Goal: Task Accomplishment & Management: Complete application form

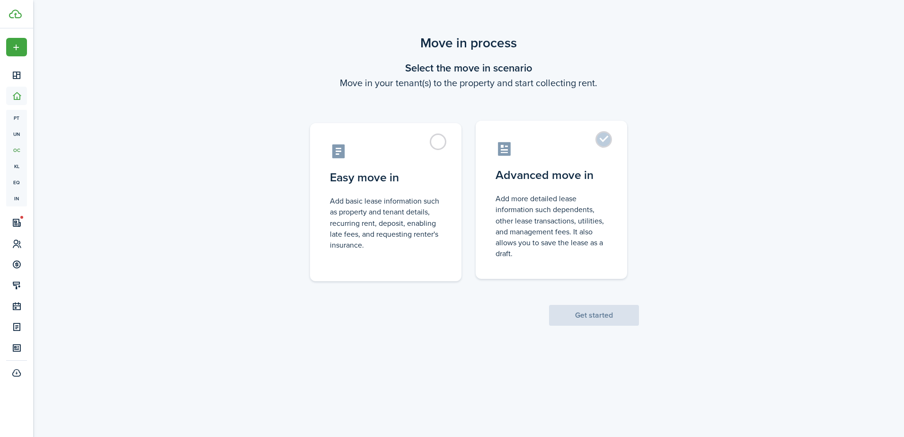
click at [605, 136] on label "Advanced move in Add more detailed lease information such dependents, other lea…" at bounding box center [550, 200] width 151 height 158
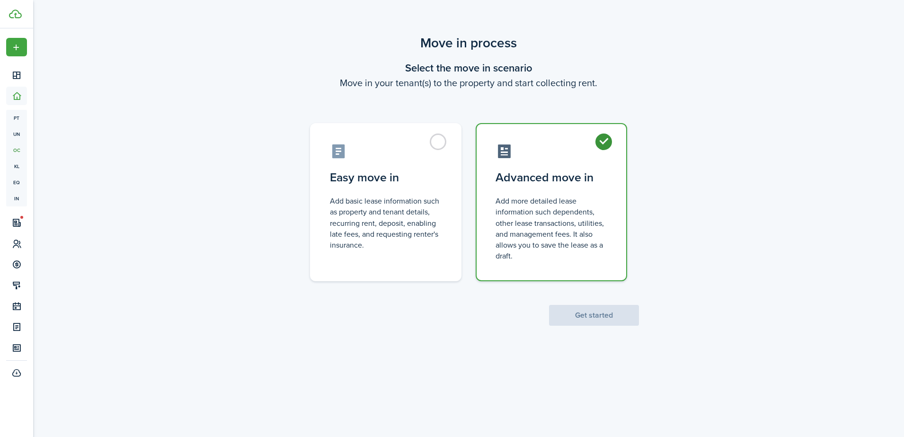
radio input "true"
click at [580, 316] on button "Get started" at bounding box center [594, 315] width 90 height 21
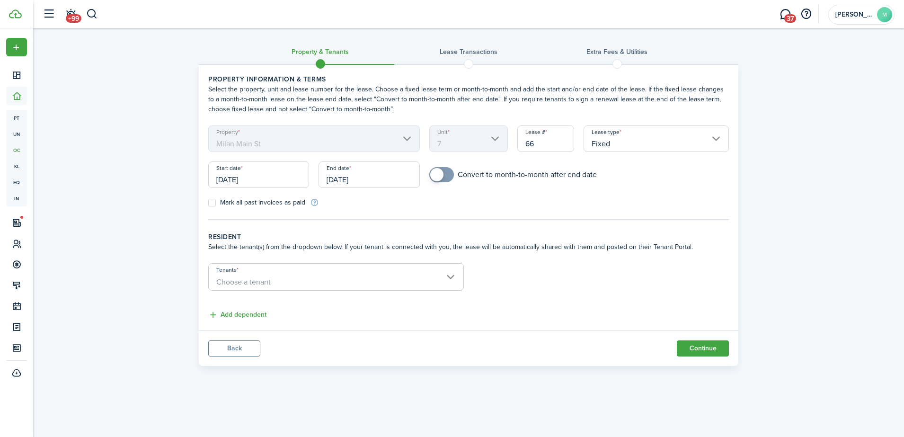
click at [262, 180] on input "[DATE]" at bounding box center [258, 174] width 101 height 26
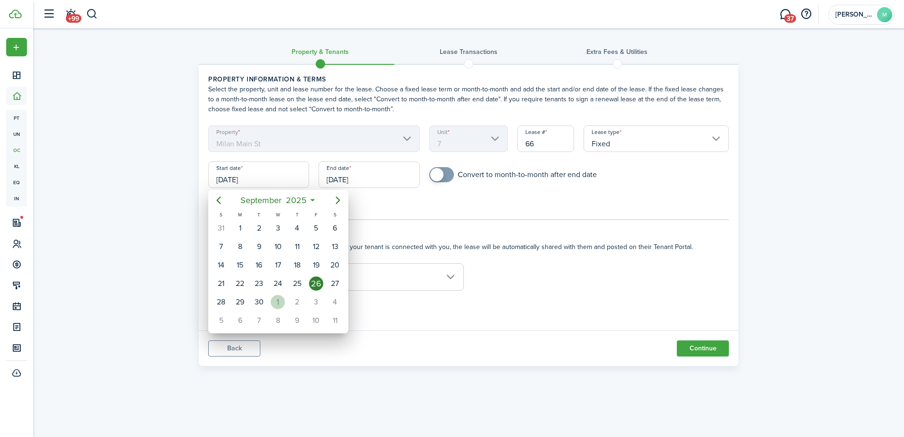
click at [272, 307] on div "[DATE]" at bounding box center [277, 302] width 19 height 18
type input "[DATE]"
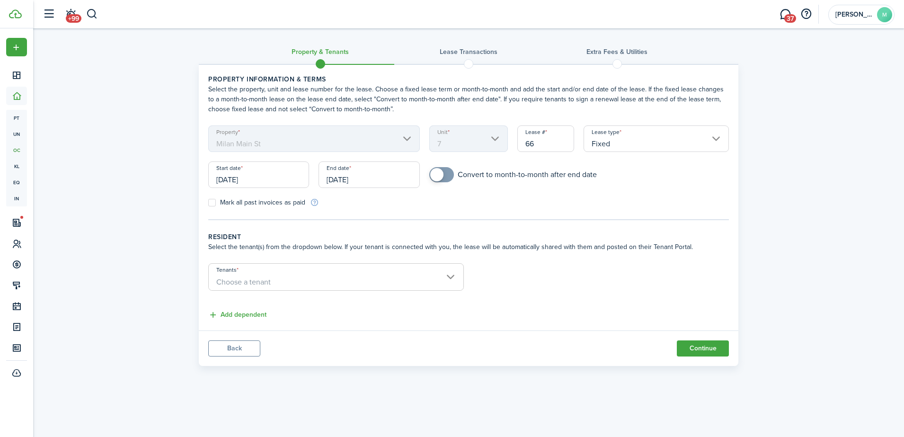
click at [385, 176] on input "[DATE]" at bounding box center [368, 174] width 101 height 26
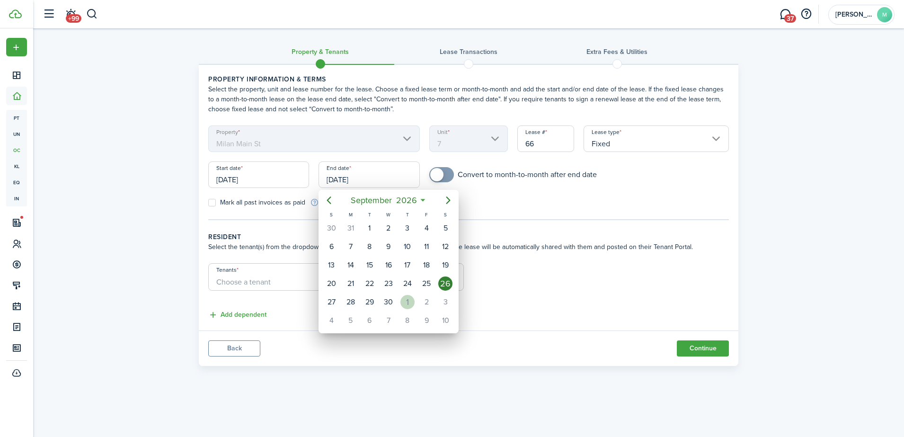
click at [406, 295] on div "1" at bounding box center [407, 302] width 14 height 14
type input "[DATE]"
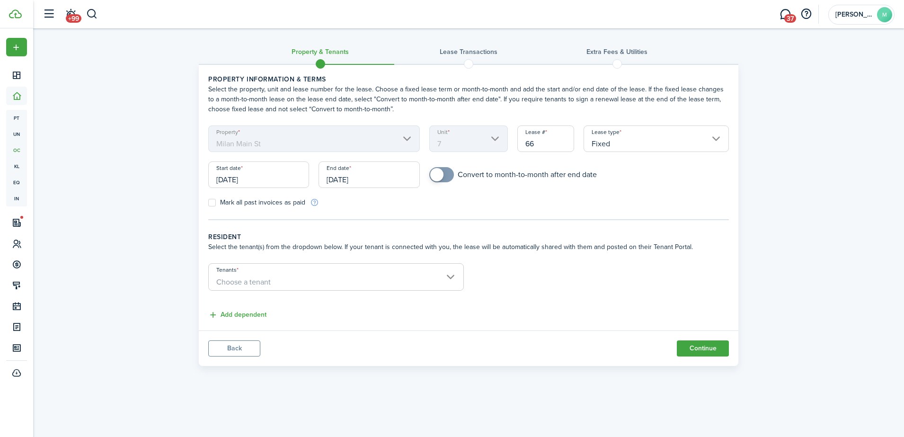
checkbox input "true"
click at [437, 179] on span at bounding box center [436, 174] width 13 height 13
click at [449, 276] on span "Choose a tenant" at bounding box center [336, 282] width 255 height 16
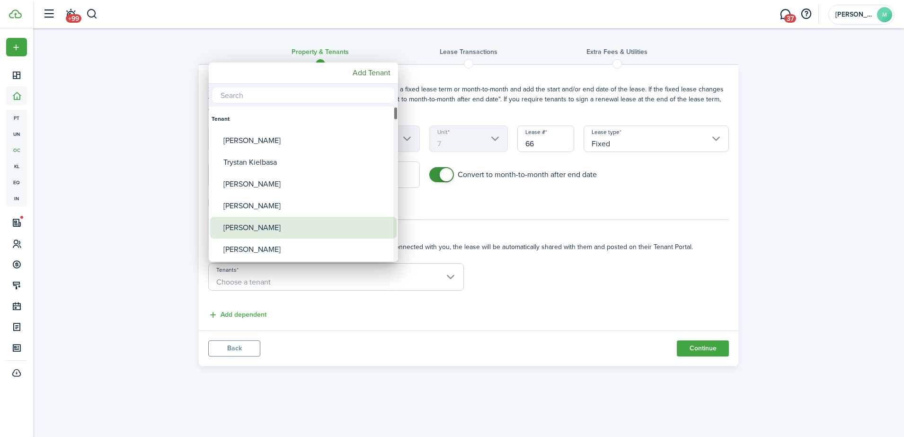
click at [274, 231] on div "[PERSON_NAME]" at bounding box center [306, 228] width 167 height 22
type input "[PERSON_NAME]"
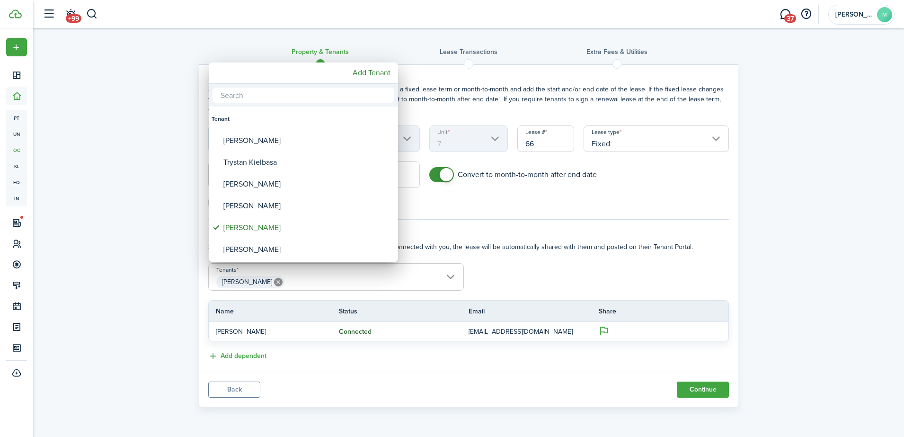
click at [601, 331] on div at bounding box center [451, 218] width 1055 height 588
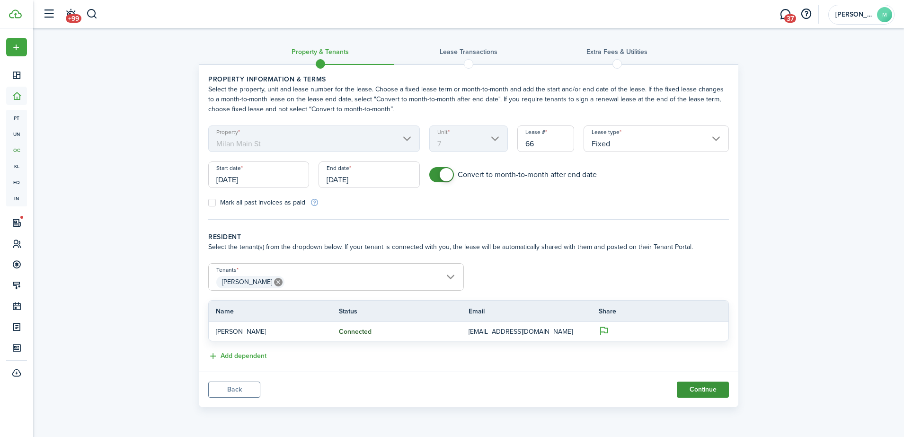
click at [706, 388] on button "Continue" at bounding box center [703, 389] width 52 height 16
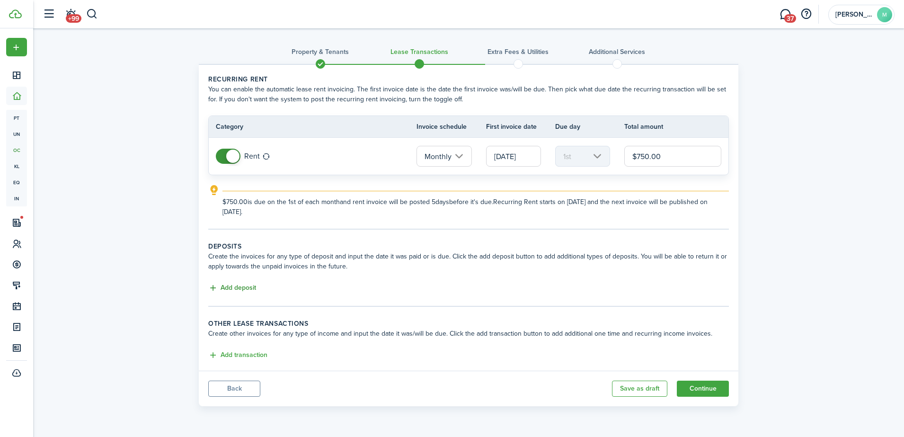
click at [215, 290] on button "Add deposit" at bounding box center [232, 287] width 48 height 11
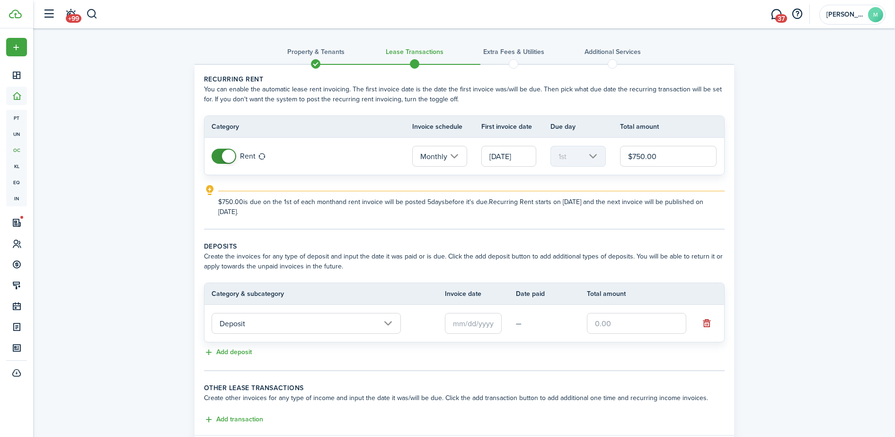
click at [469, 326] on input "text" at bounding box center [473, 323] width 57 height 21
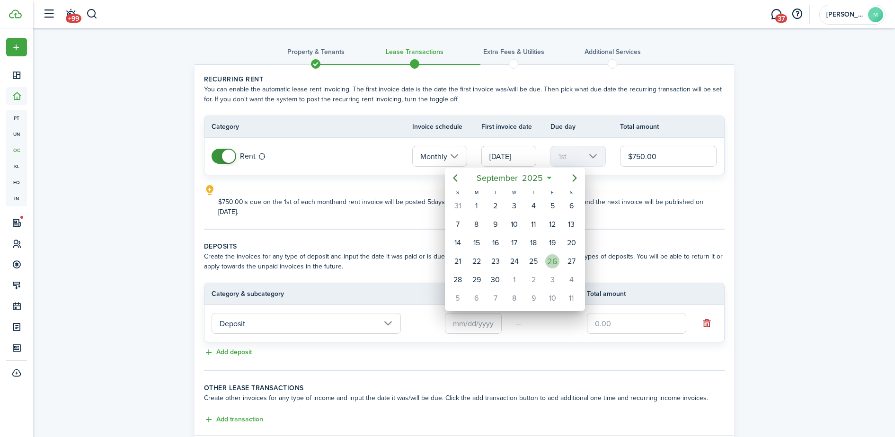
click at [552, 267] on div "26" at bounding box center [552, 261] width 14 height 14
type input "[DATE]"
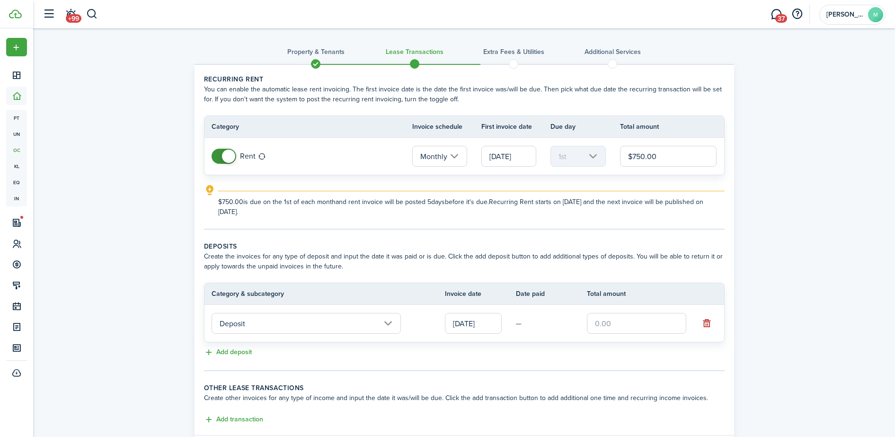
click at [610, 326] on input "text" at bounding box center [636, 323] width 99 height 21
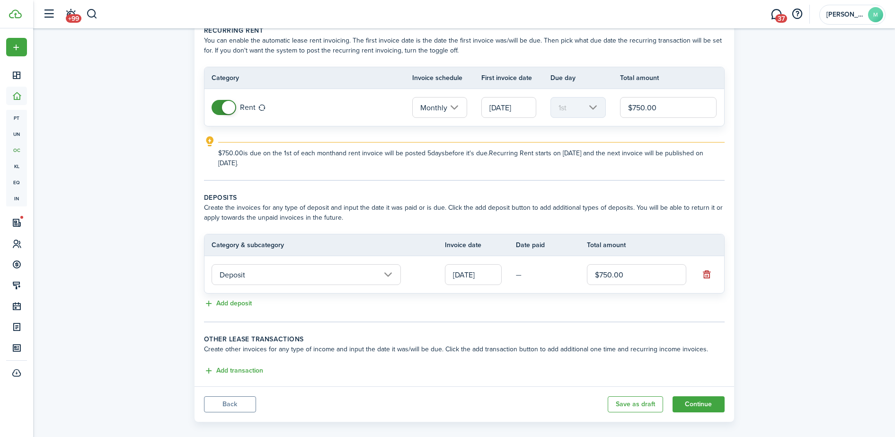
scroll to position [60, 0]
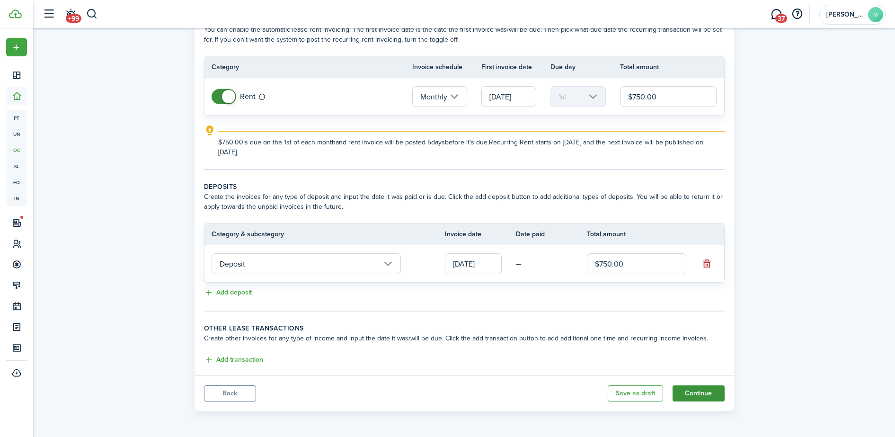
type input "$750.00"
click at [705, 395] on button "Continue" at bounding box center [698, 393] width 52 height 16
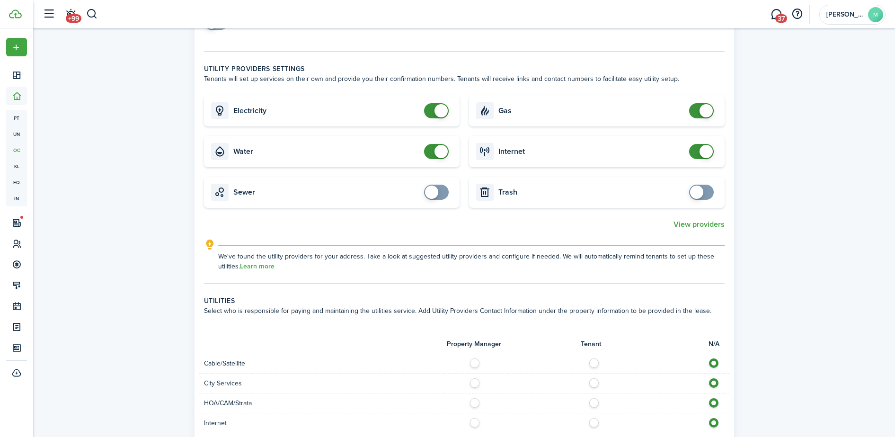
scroll to position [397, 0]
checkbox input "false"
click at [442, 153] on span at bounding box center [440, 150] width 13 height 13
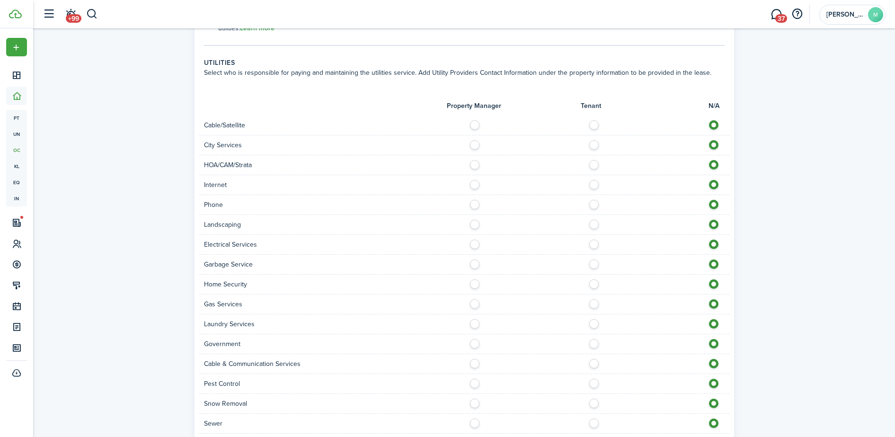
scroll to position [722, 0]
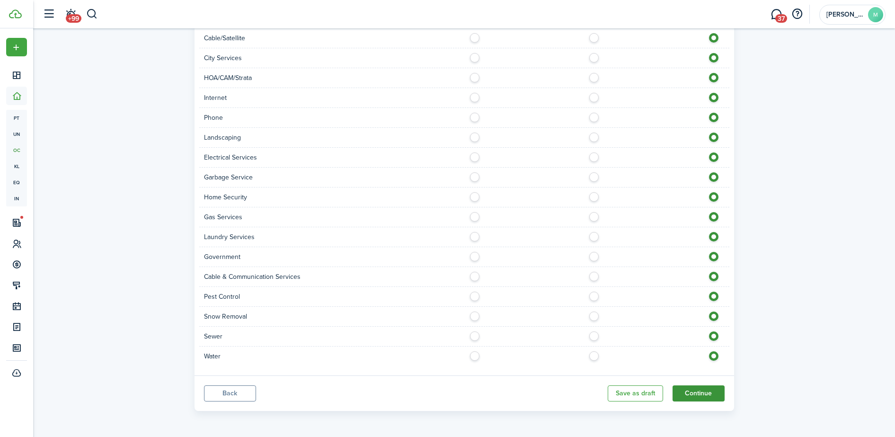
click at [702, 387] on button "Continue" at bounding box center [698, 393] width 52 height 16
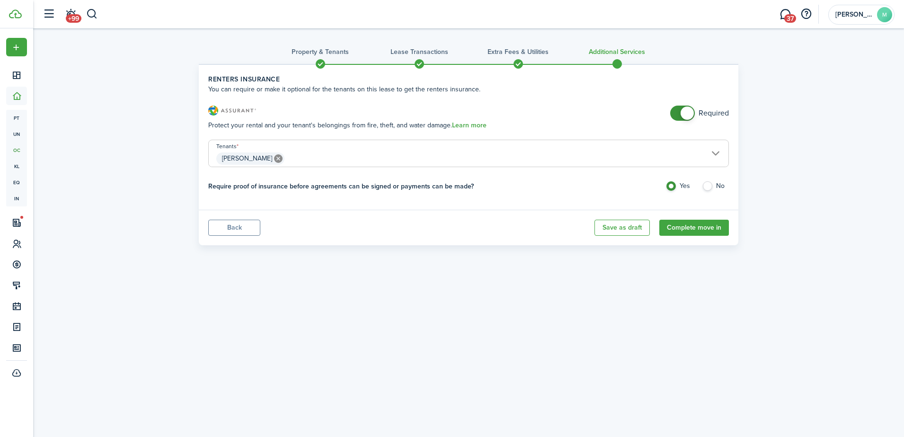
checkbox input "false"
click at [687, 113] on span at bounding box center [686, 112] width 13 height 13
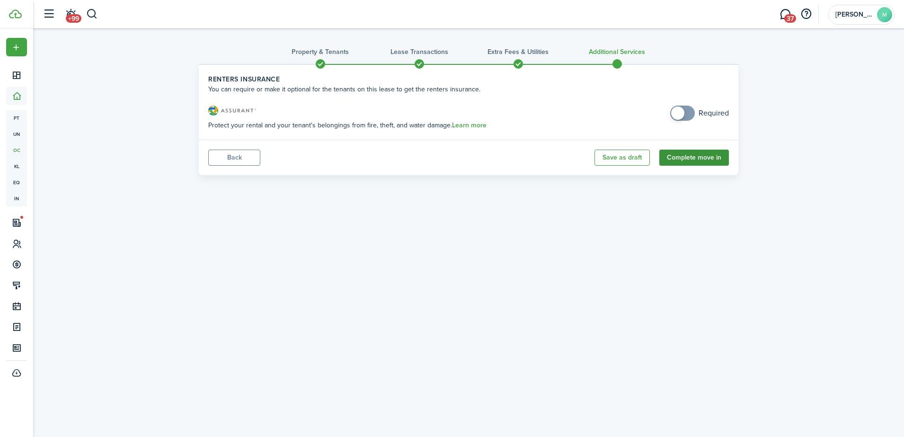
click at [694, 159] on button "Complete move in" at bounding box center [694, 158] width 70 height 16
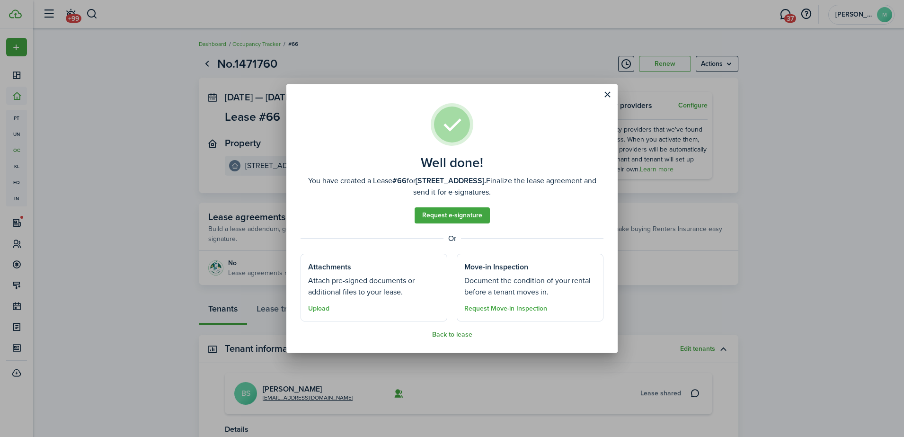
click at [449, 335] on button "Back to lease" at bounding box center [452, 335] width 40 height 8
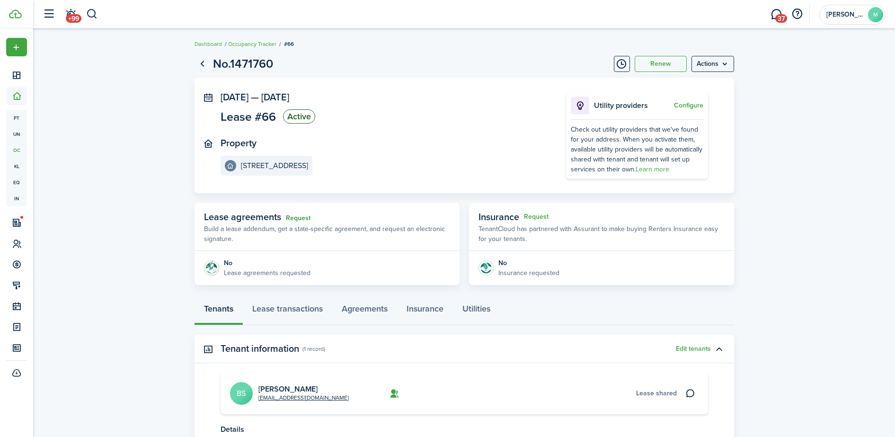
click at [293, 218] on link "Request" at bounding box center [298, 218] width 25 height 8
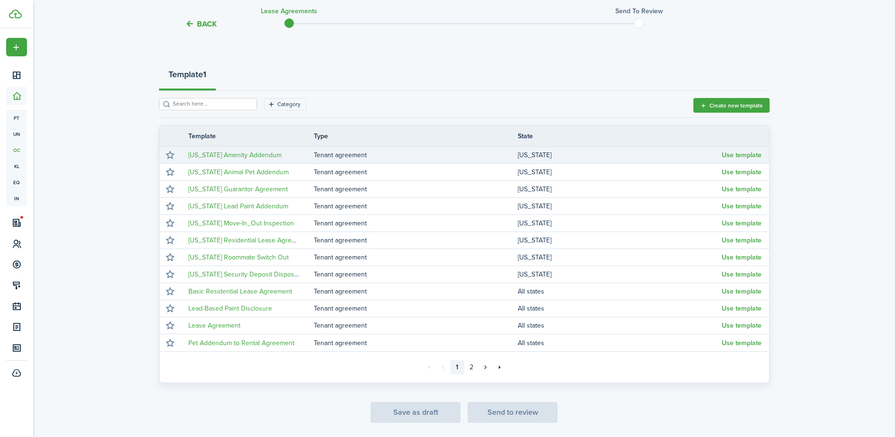
scroll to position [116, 0]
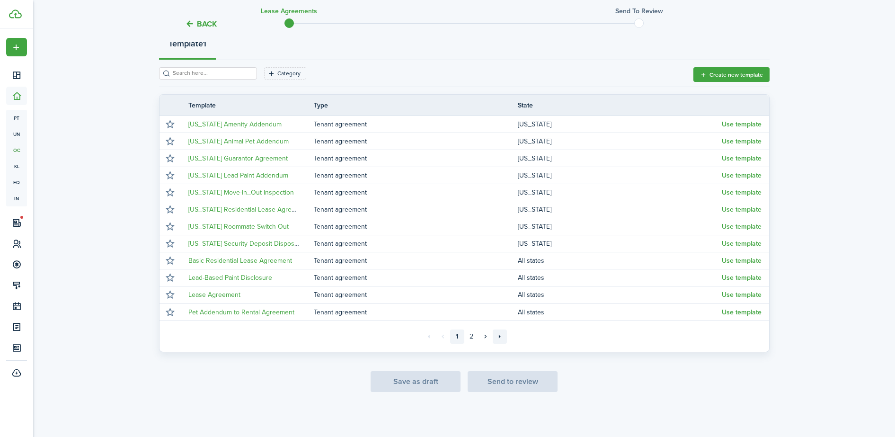
click at [498, 336] on link "»»" at bounding box center [500, 336] width 14 height 14
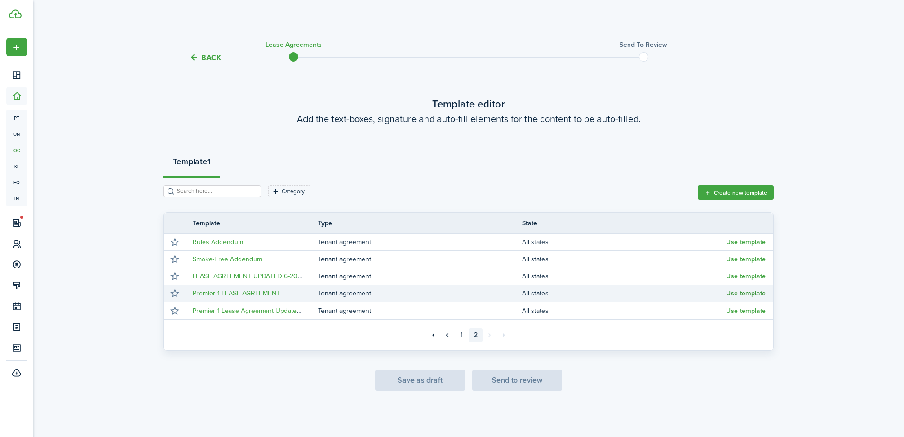
click at [752, 291] on button "Use template" at bounding box center [746, 294] width 40 height 8
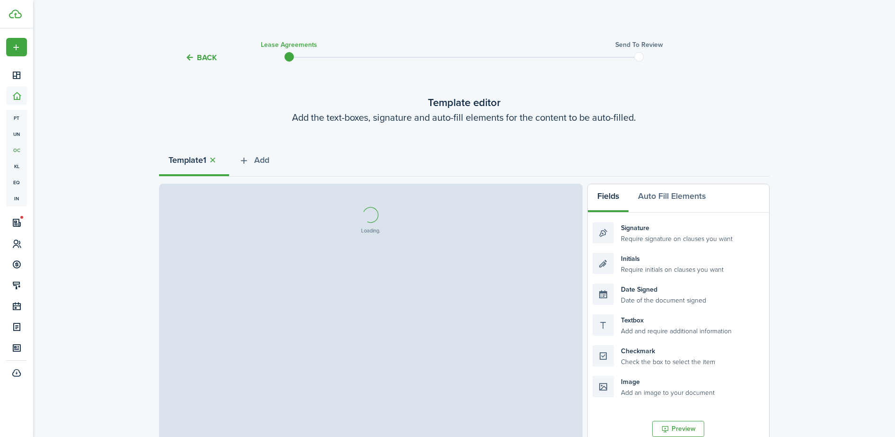
select select "fit"
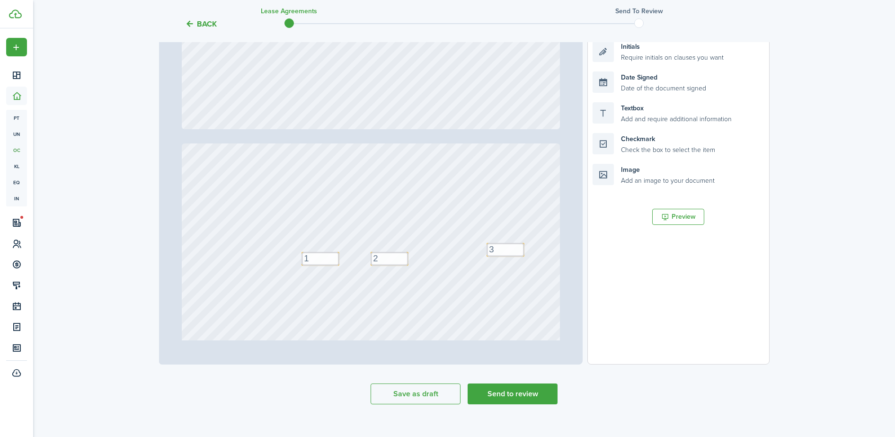
scroll to position [402, 0]
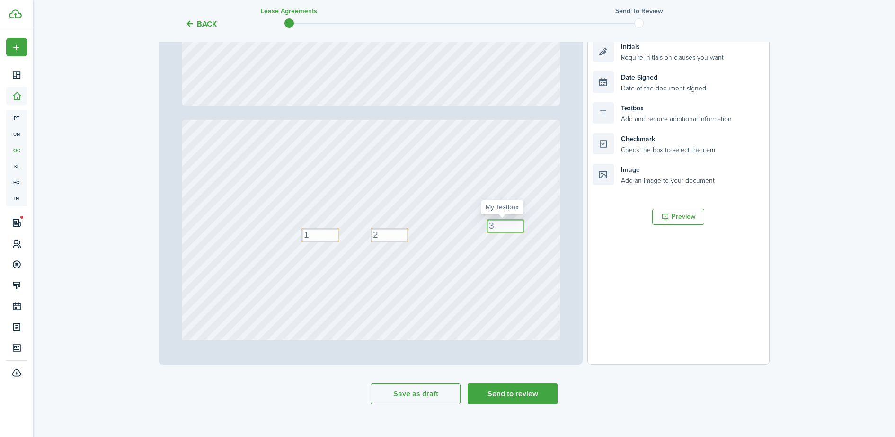
click at [493, 224] on textarea "3" at bounding box center [505, 226] width 38 height 14
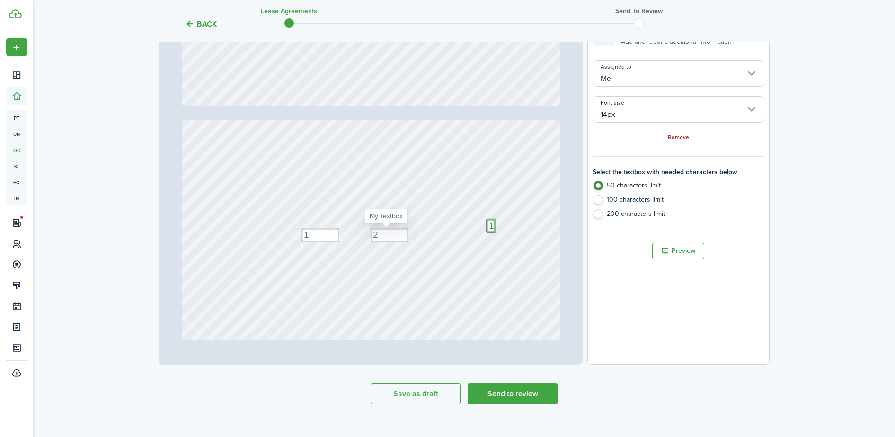
type textarea "1"
click at [376, 229] on textarea "2" at bounding box center [389, 235] width 38 height 14
type textarea "0"
type input "2"
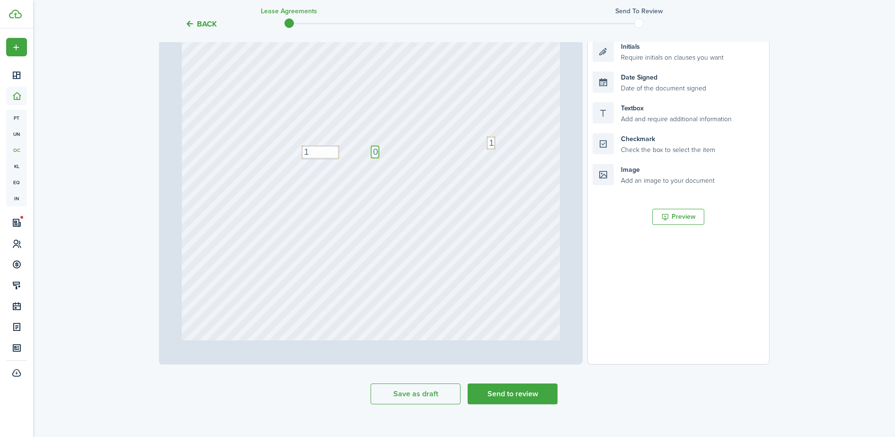
type textarea "0"
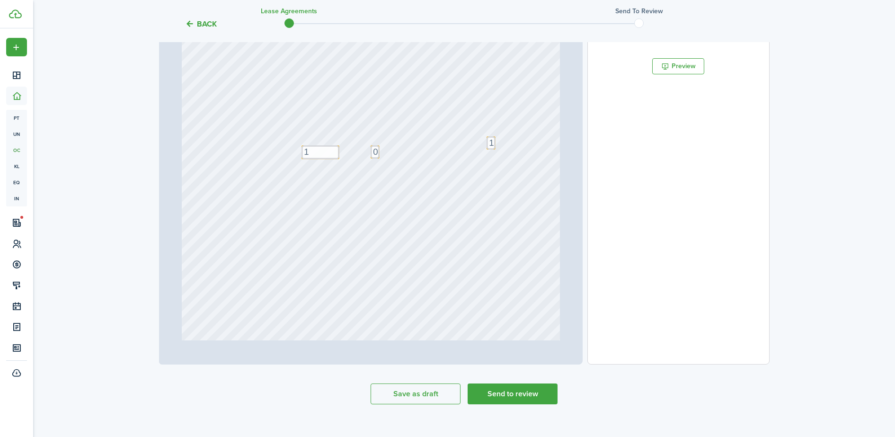
click at [533, 252] on div "Text 1 Text 3 Text 2" at bounding box center [371, 286] width 378 height 498
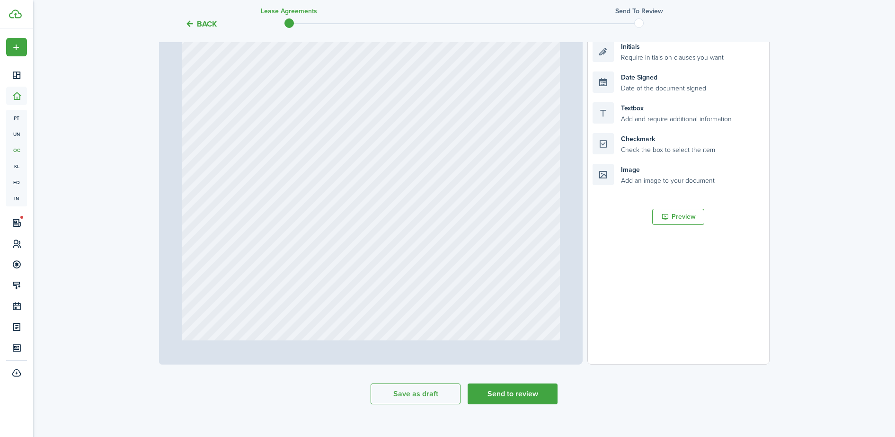
scroll to position [1116, 0]
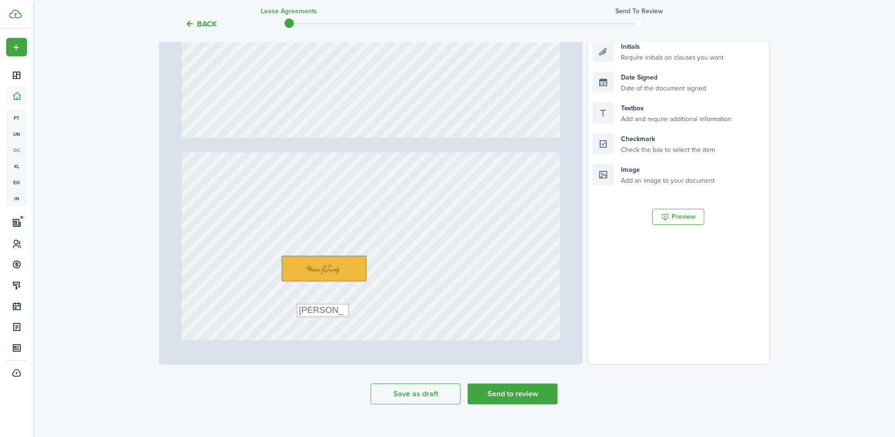
type input "7"
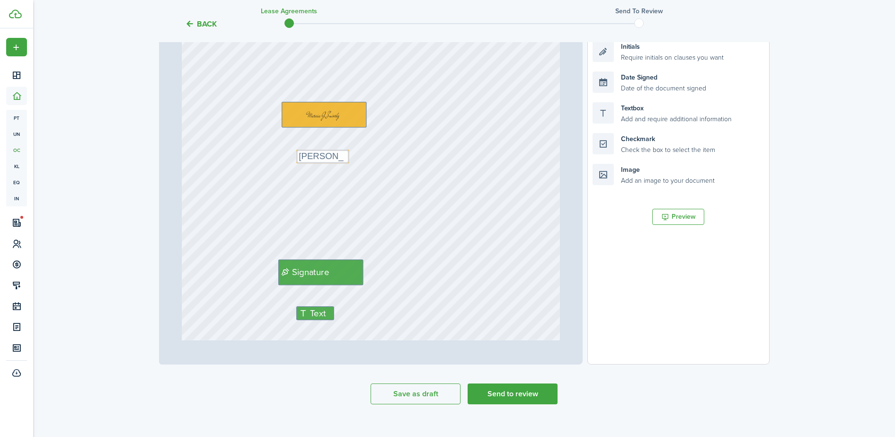
scroll to position [3088, 0]
click at [344, 156] on textarea "[PERSON_NAME]" at bounding box center [322, 155] width 53 height 14
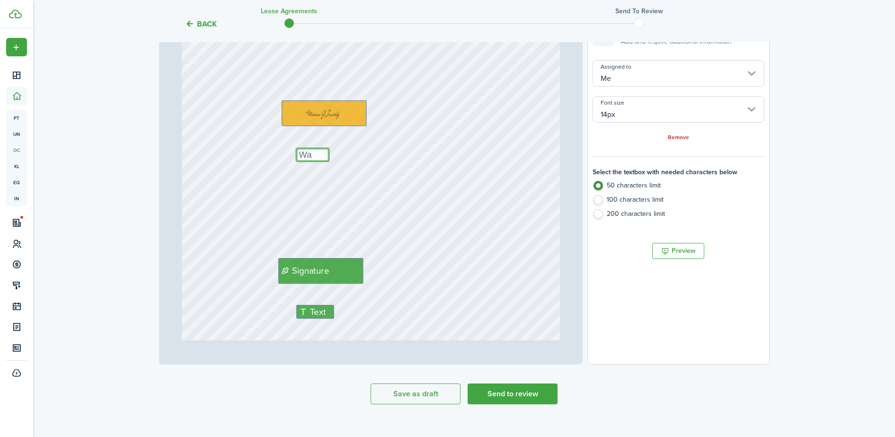
type textarea "W"
type textarea "P"
click at [344, 156] on div "Signature Text Text [PERSON_NAME]" at bounding box center [371, 246] width 378 height 498
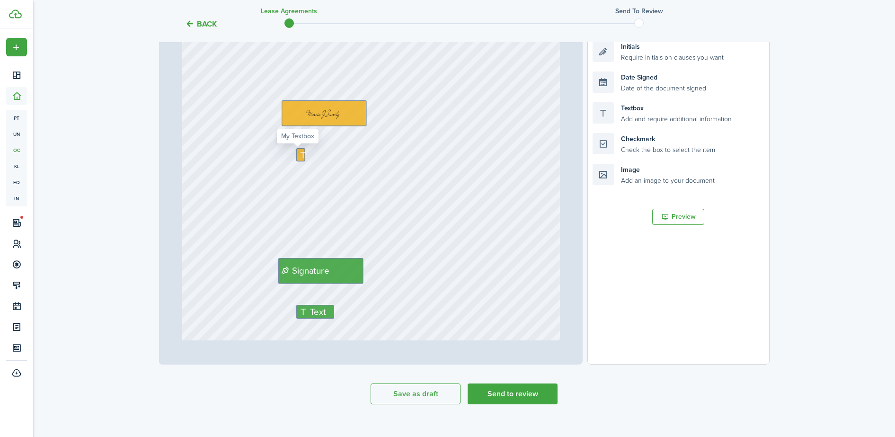
click at [299, 155] on icon at bounding box center [304, 154] width 11 height 9
drag, startPoint x: 652, startPoint y: 119, endPoint x: 363, endPoint y: 141, distance: 289.9
click at [291, 149] on div "Page 7 of 7 50% 75% 100% 150% 200% Fit $750 $750 [DATE] [DATE] [DATE] [DATE] Te…" at bounding box center [464, 168] width 610 height 393
click at [628, 116] on div "Textbox Add and require additional information" at bounding box center [677, 112] width 171 height 21
drag, startPoint x: 636, startPoint y: 109, endPoint x: 329, endPoint y: 155, distance: 310.5
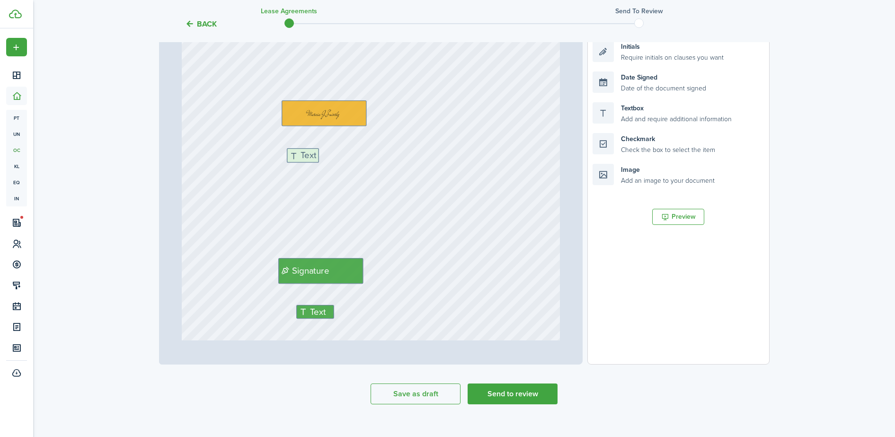
click at [329, 155] on div "Page 7 of 7 50% 75% 100% 150% 200% Fit $750 $750 [DATE] [DATE] [DATE] [DATE] Te…" at bounding box center [464, 168] width 610 height 393
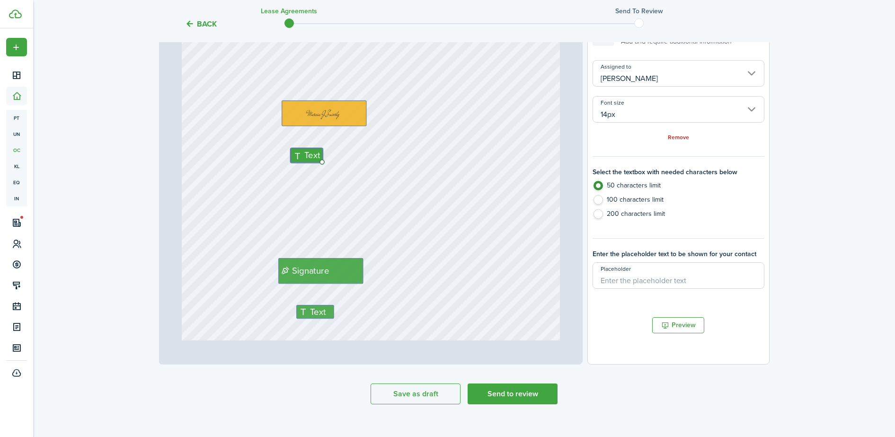
click at [752, 73] on input "[PERSON_NAME]" at bounding box center [677, 73] width 171 height 26
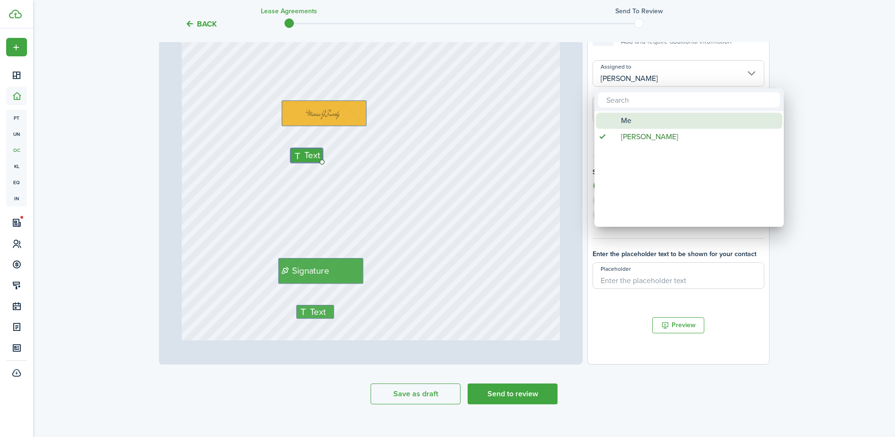
click at [621, 124] on span "Me" at bounding box center [626, 121] width 10 height 16
type input "Me"
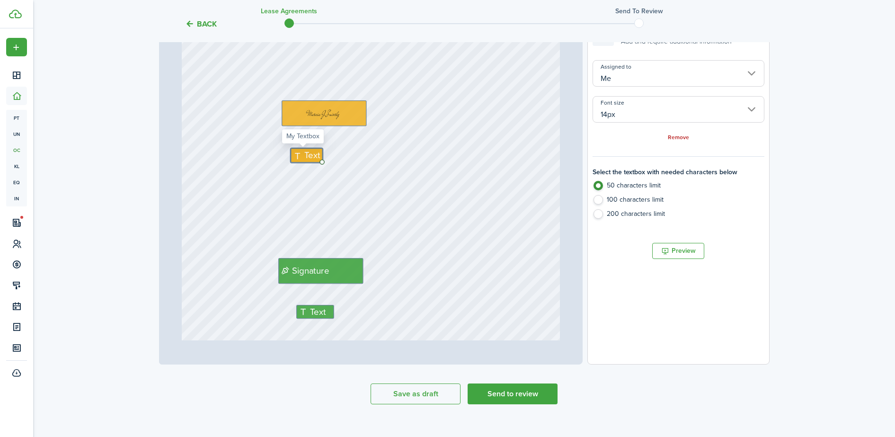
click at [293, 159] on icon at bounding box center [298, 155] width 11 height 9
type textarea "[PERSON_NAME], Property Manager for [PERSON_NAME]"
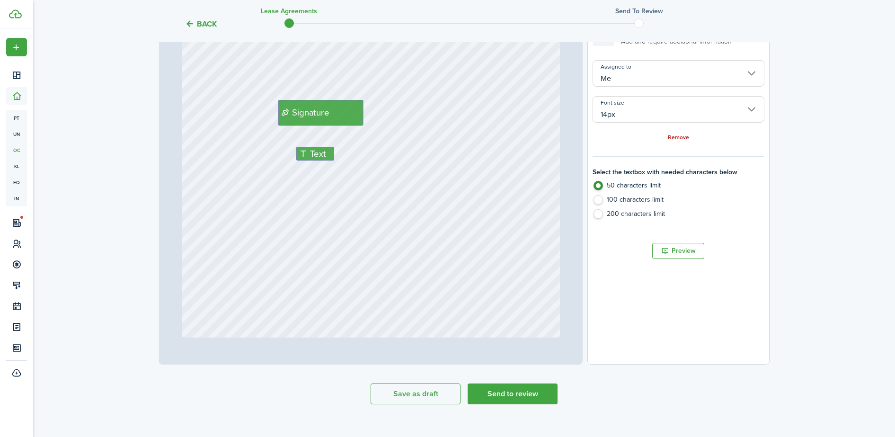
scroll to position [224, 0]
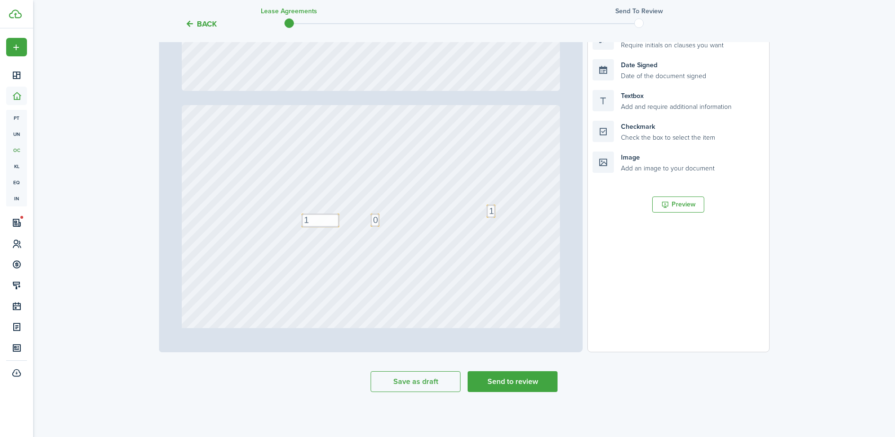
type input "1"
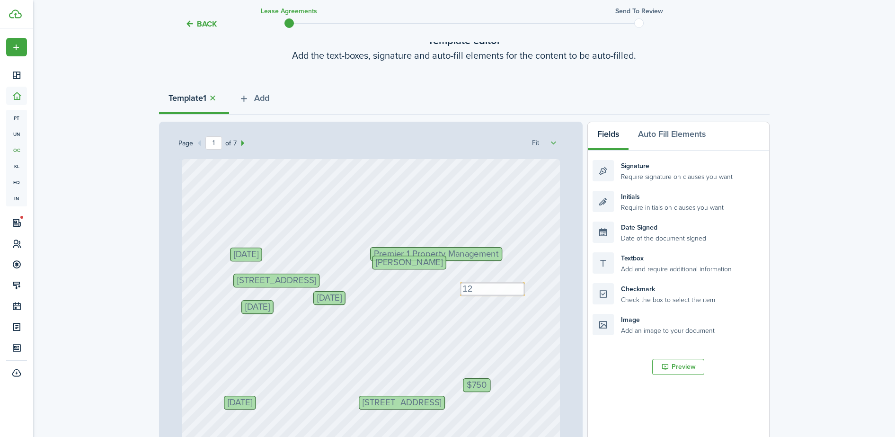
scroll to position [90, 0]
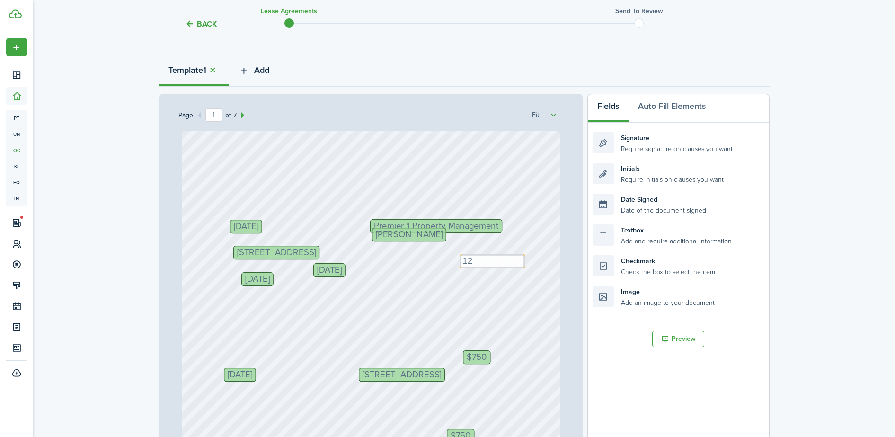
type textarea "[PERSON_NAME], Property Manager for [PERSON_NAME]"
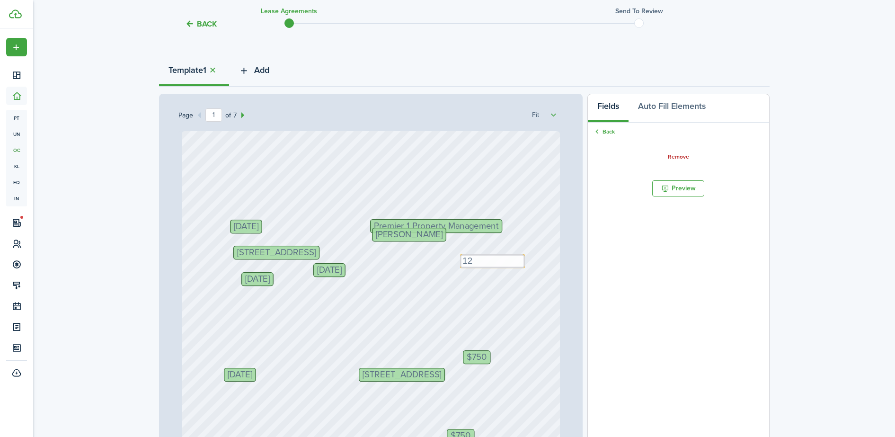
click at [246, 70] on icon "button" at bounding box center [243, 70] width 11 height 10
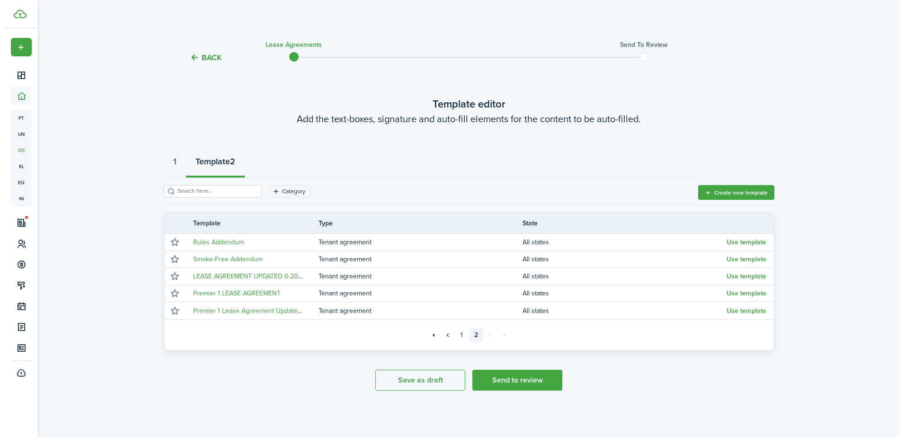
scroll to position [0, 0]
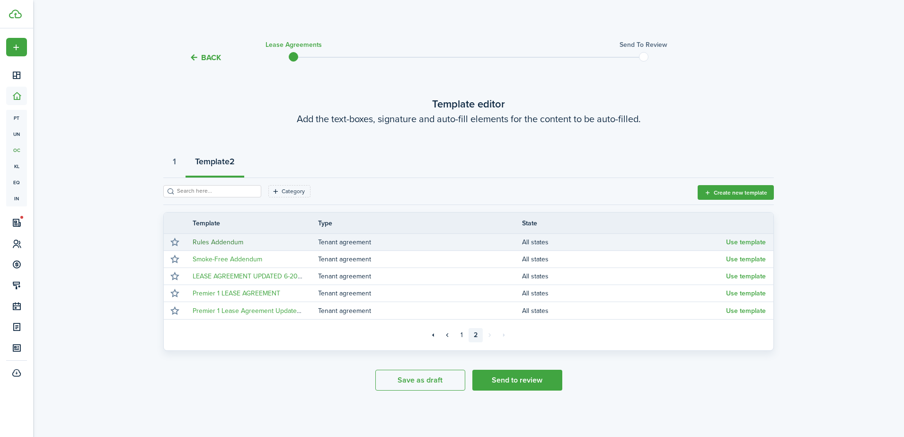
click at [225, 237] on link "Rules Addendum" at bounding box center [218, 242] width 51 height 10
